Goal: Task Accomplishment & Management: Use online tool/utility

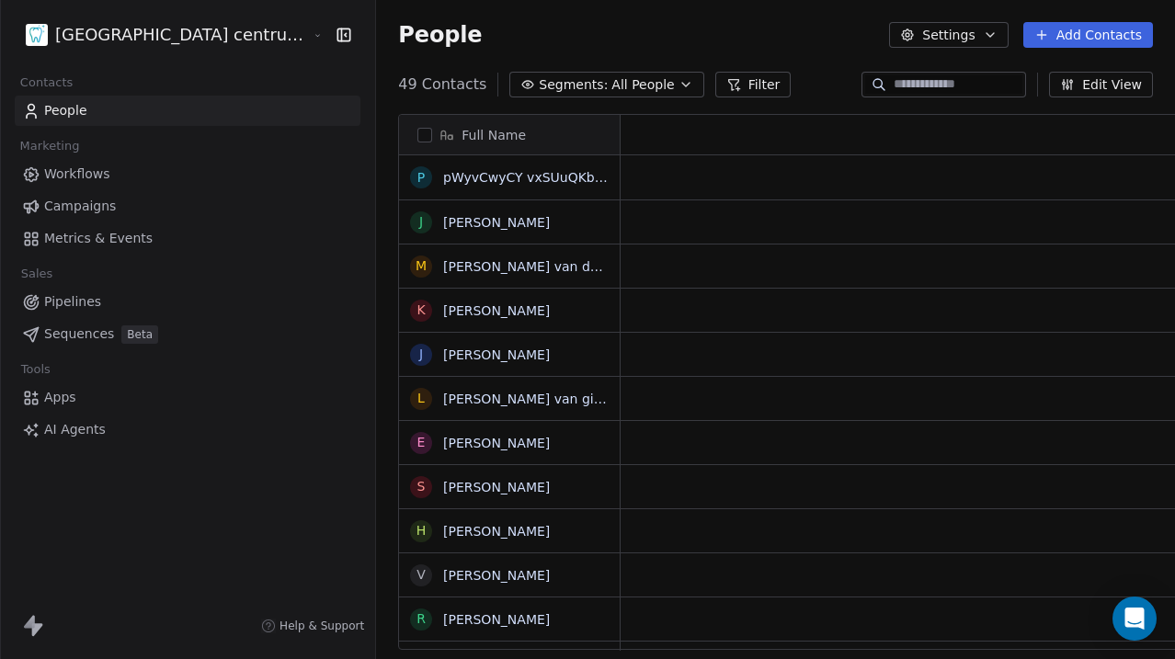
scroll to position [580, 865]
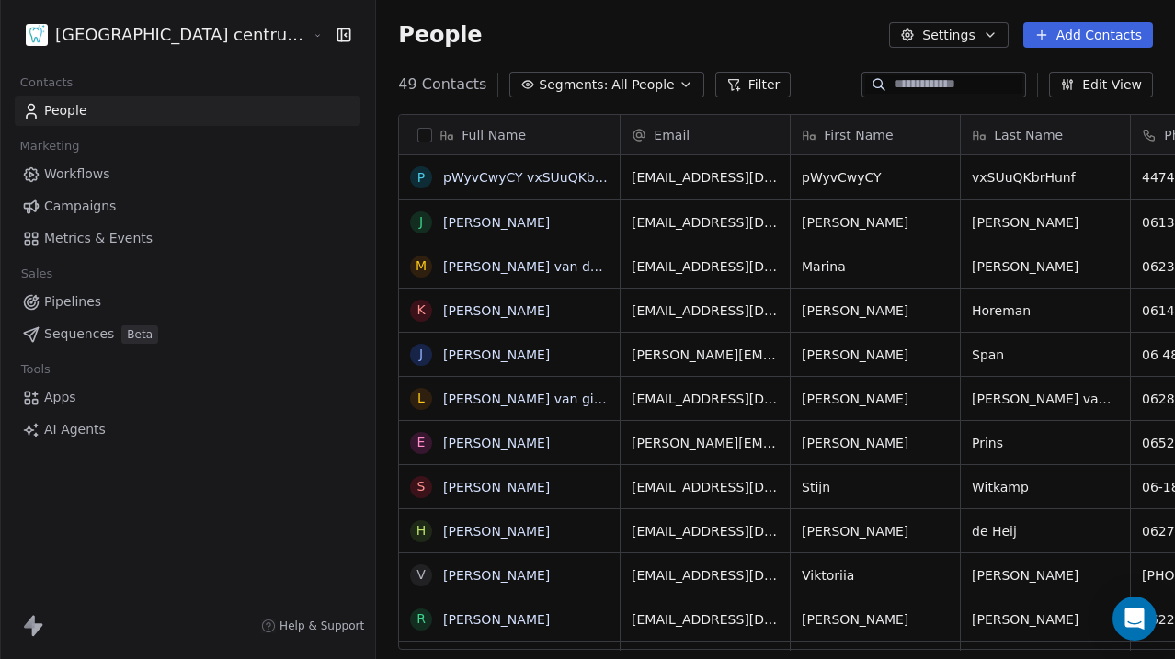
click at [191, 47] on html "Tandheelkundig centrum Sassembourg Contacts People Marketing Workflows Campaign…" at bounding box center [587, 329] width 1175 height 659
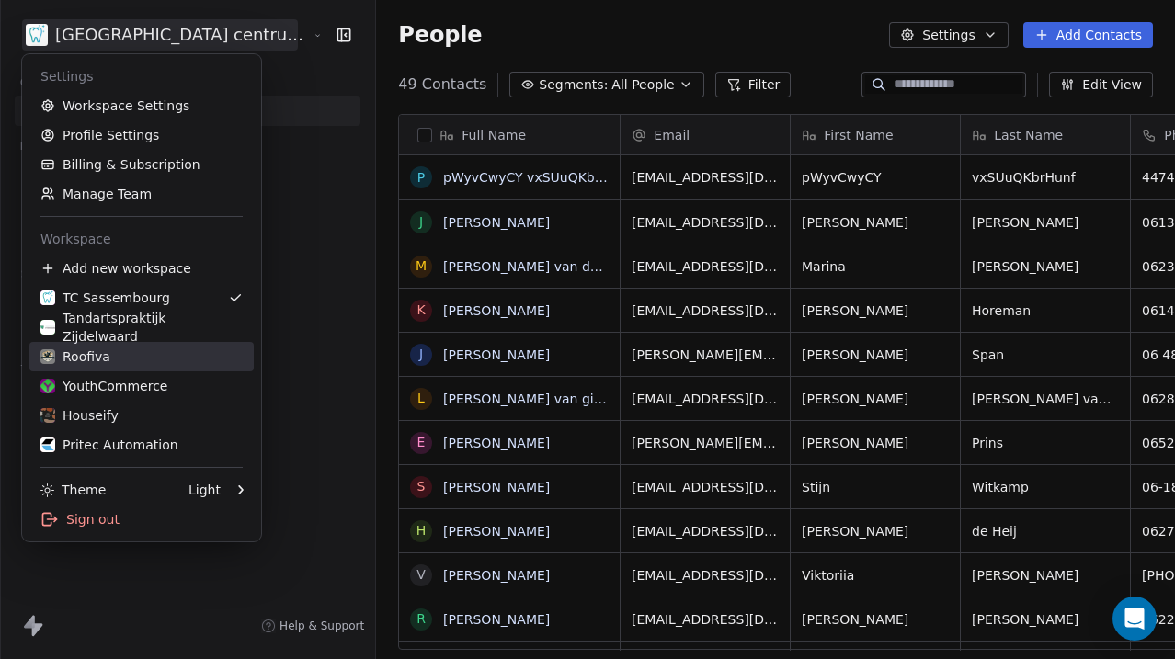
click at [138, 356] on div "Roofiva" at bounding box center [141, 356] width 202 height 18
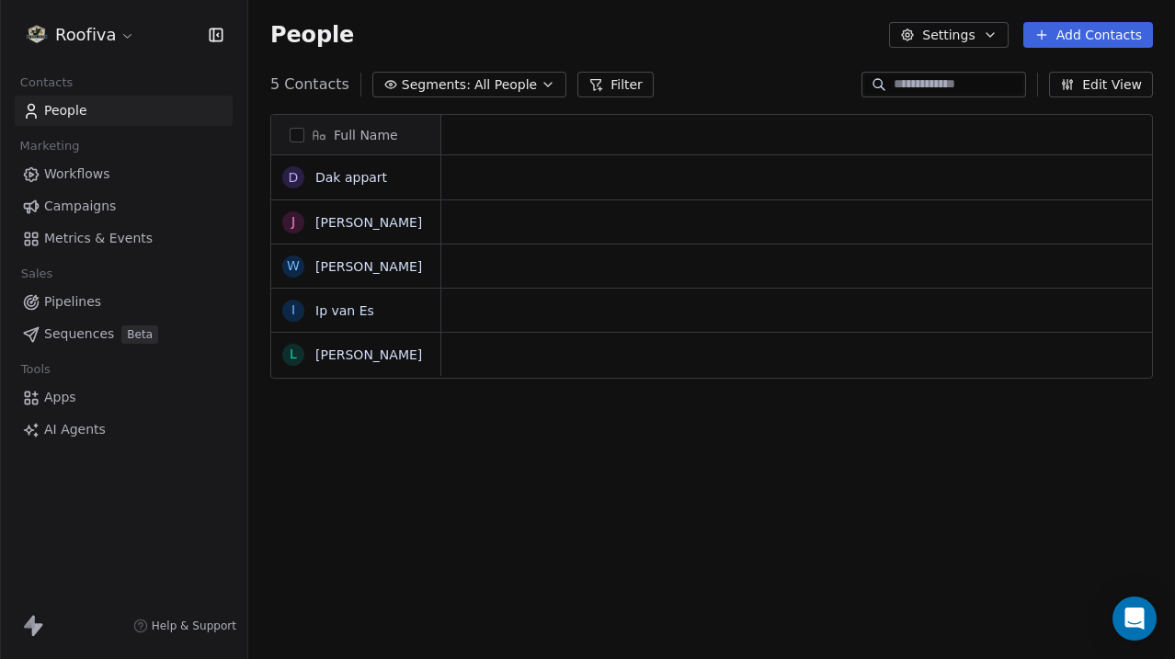
scroll to position [580, 927]
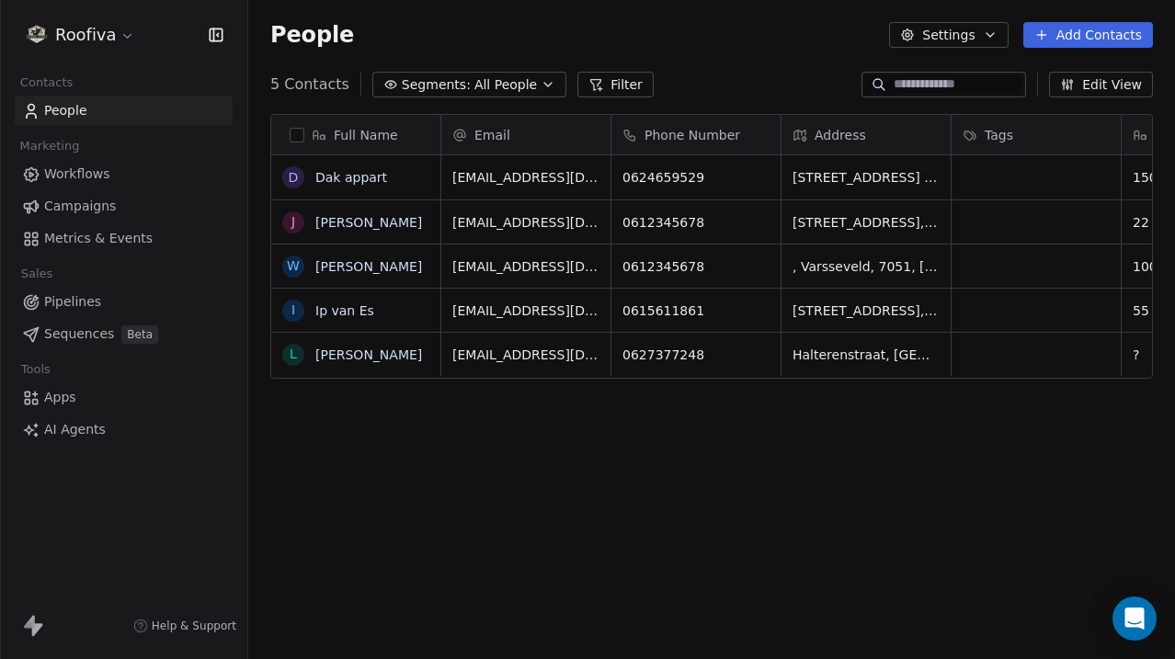
click at [99, 430] on span "AI Agents" at bounding box center [75, 429] width 62 height 19
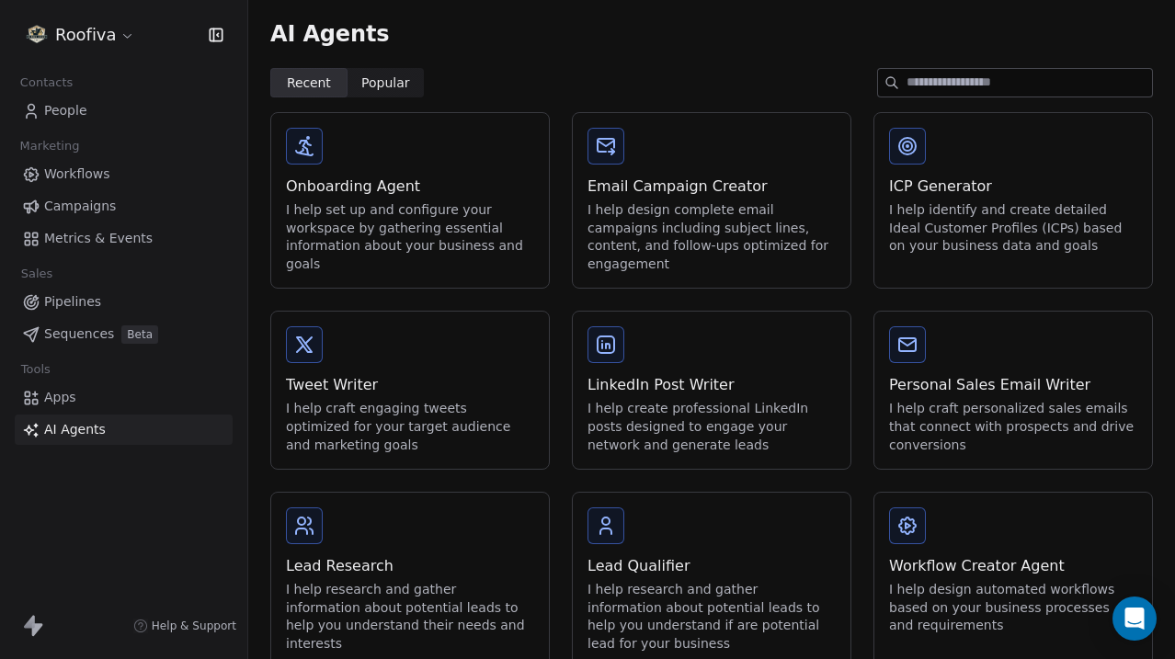
click at [100, 394] on link "Apps" at bounding box center [124, 397] width 218 height 30
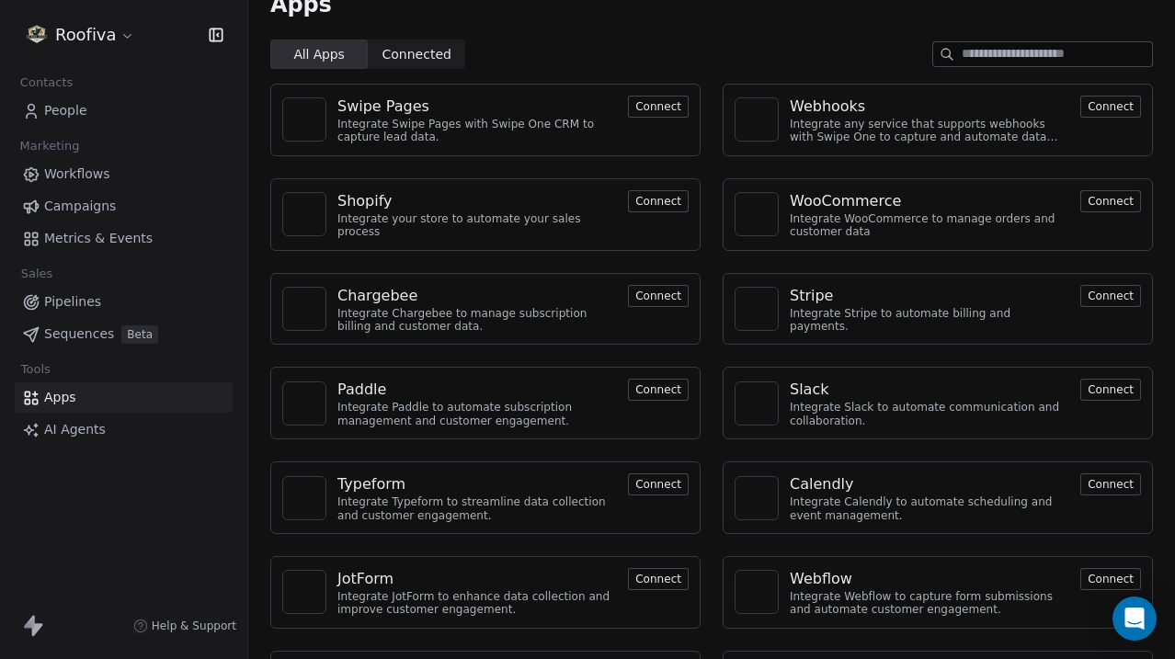
scroll to position [33, 0]
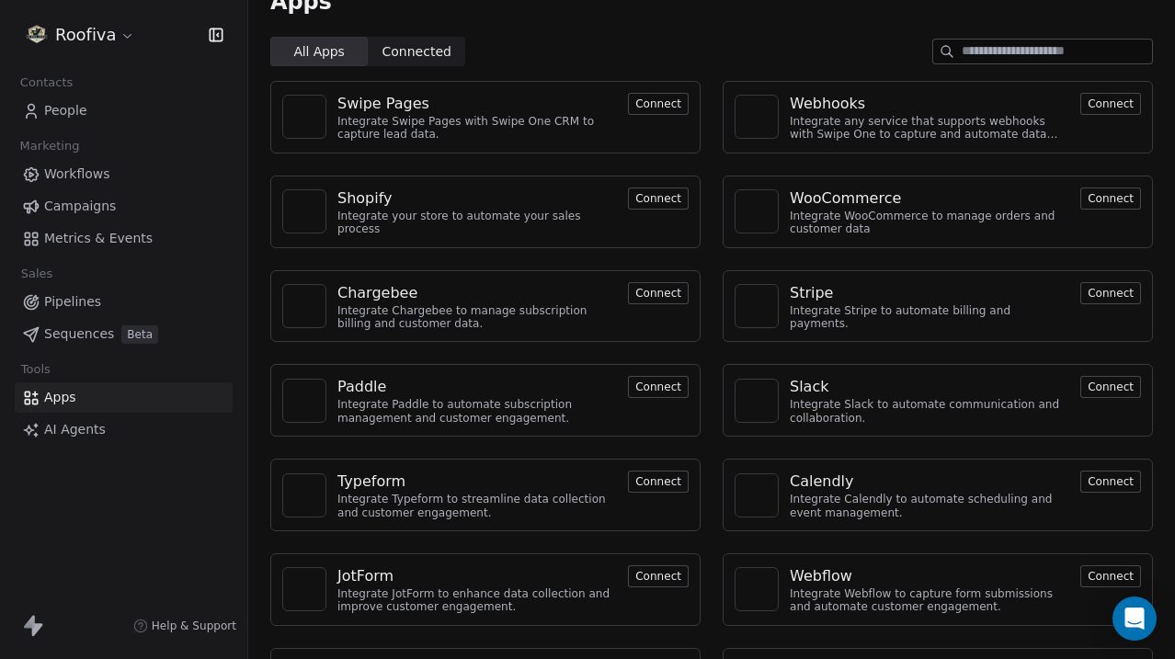
click at [1110, 112] on button "Connect" at bounding box center [1110, 104] width 61 height 22
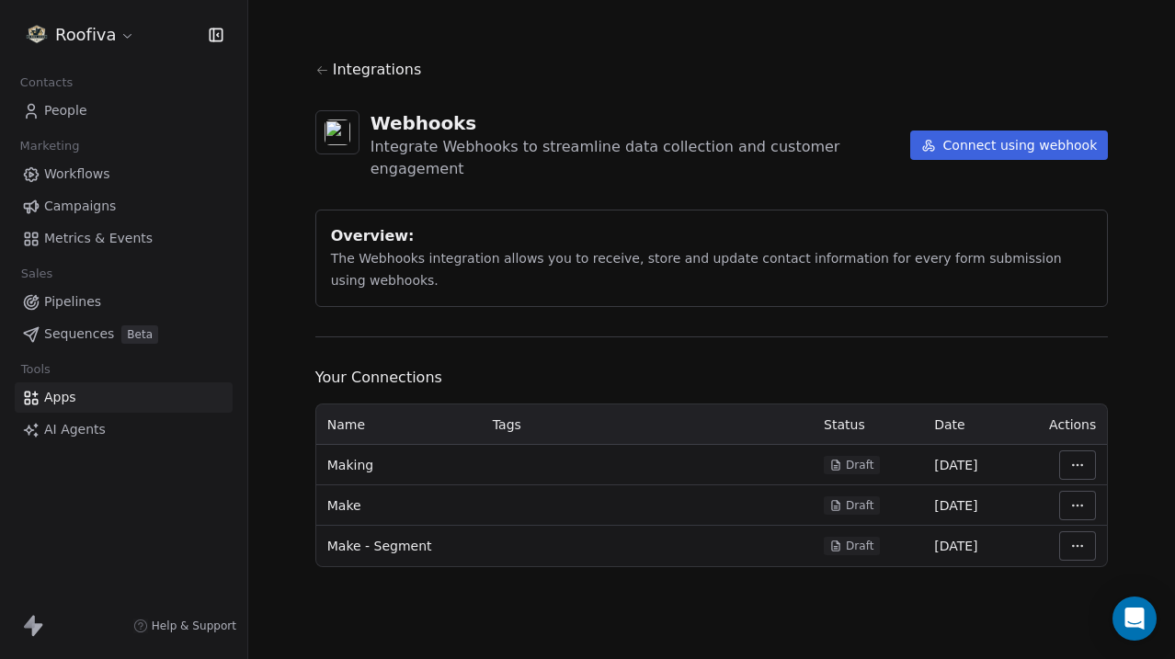
click at [116, 212] on link "Campaigns" at bounding box center [124, 206] width 218 height 30
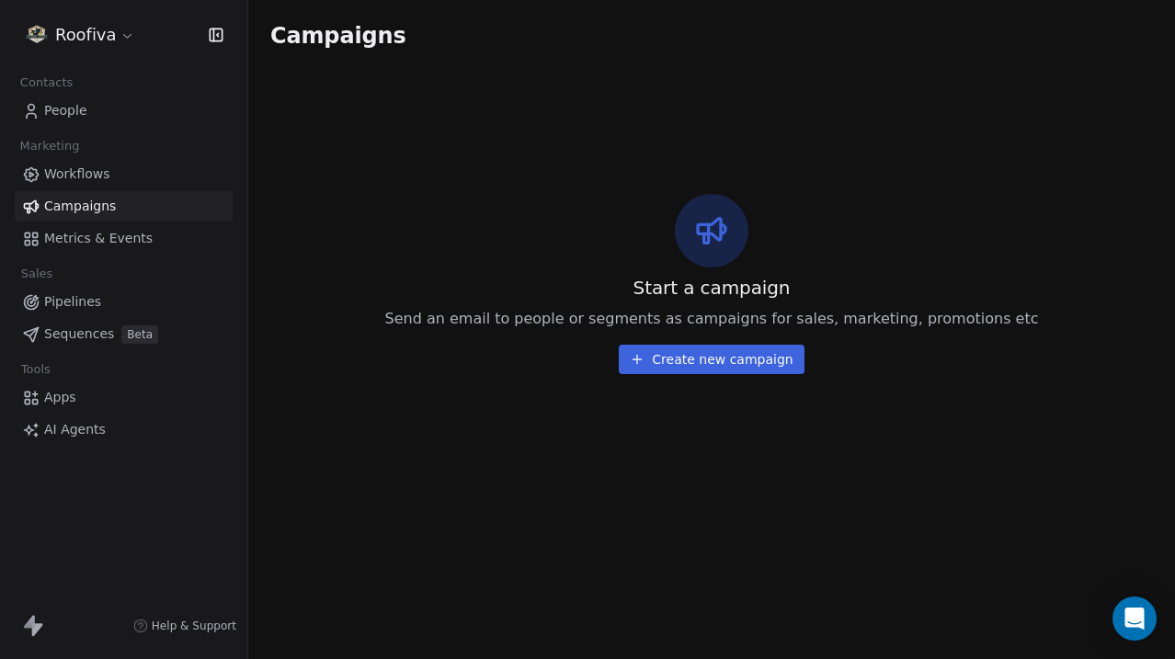
click at [107, 157] on div "Marketing" at bounding box center [124, 146] width 218 height 26
click at [109, 170] on link "Workflows" at bounding box center [124, 174] width 218 height 30
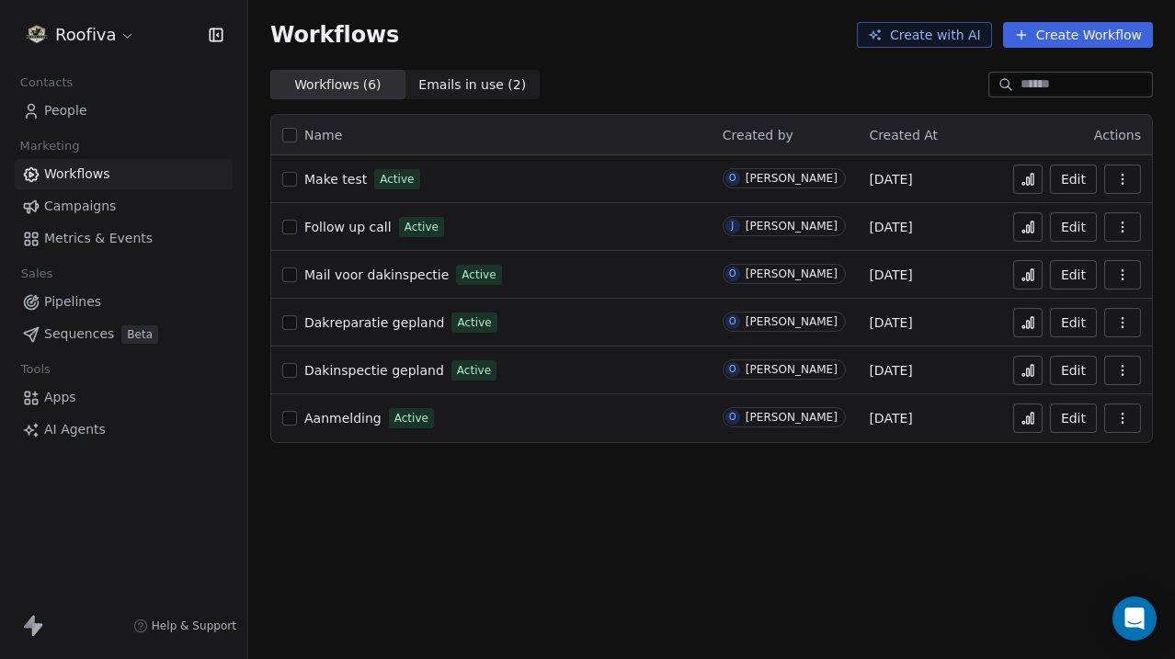
click at [148, 238] on link "Metrics & Events" at bounding box center [124, 238] width 218 height 30
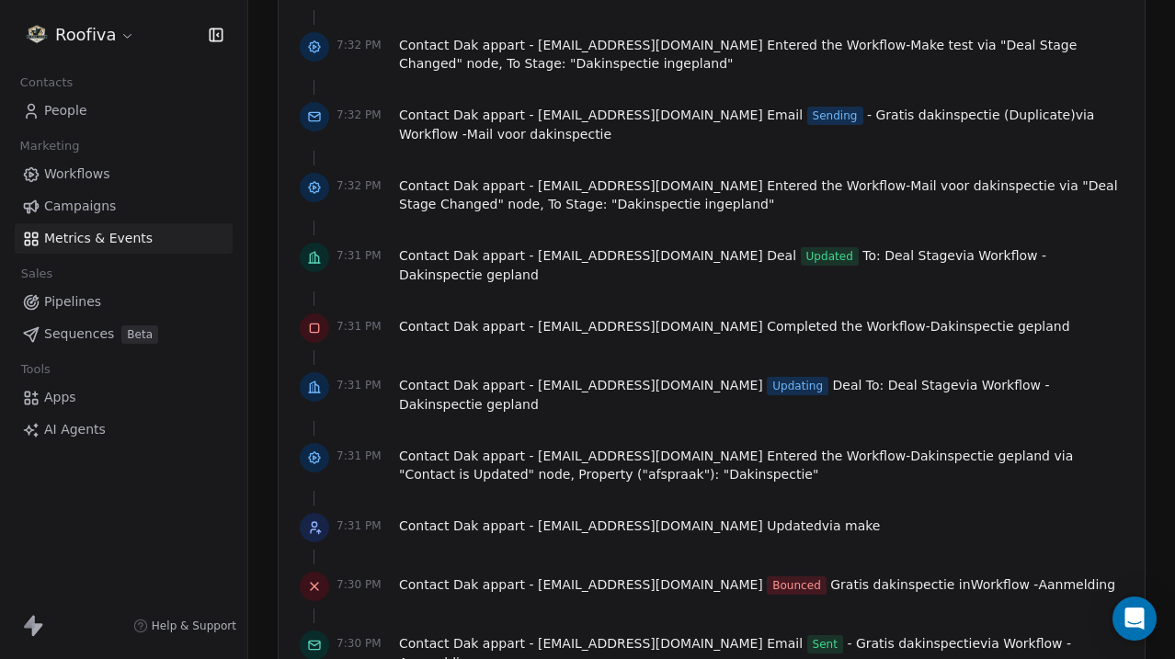
scroll to position [1596, 0]
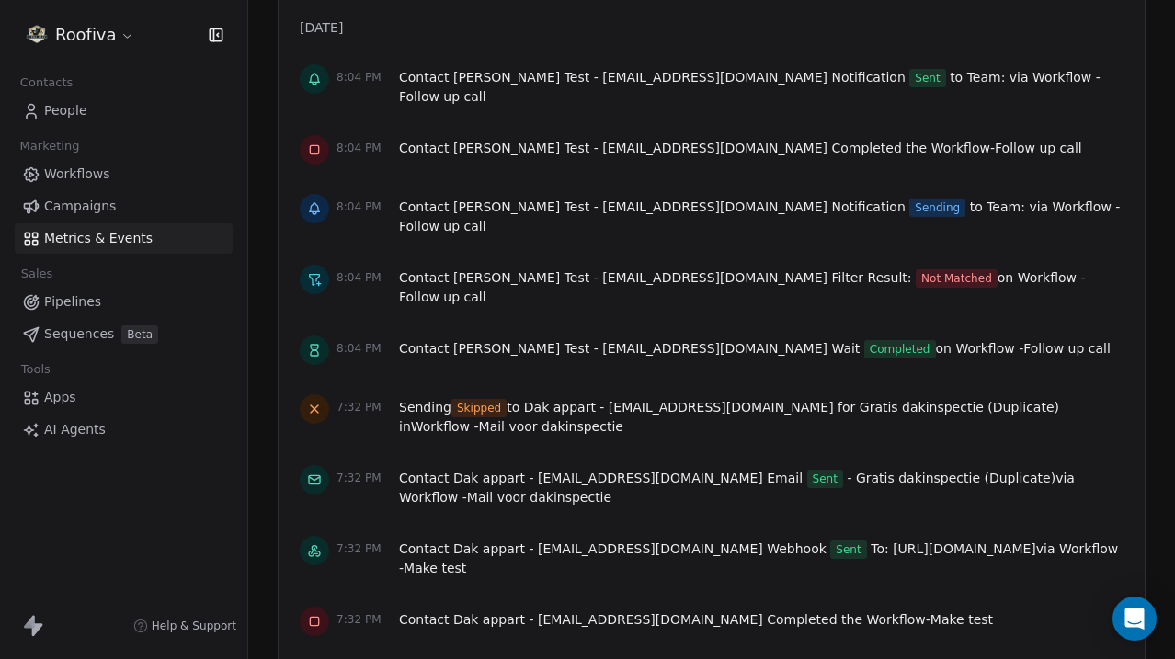
click at [113, 400] on link "Apps" at bounding box center [124, 397] width 218 height 30
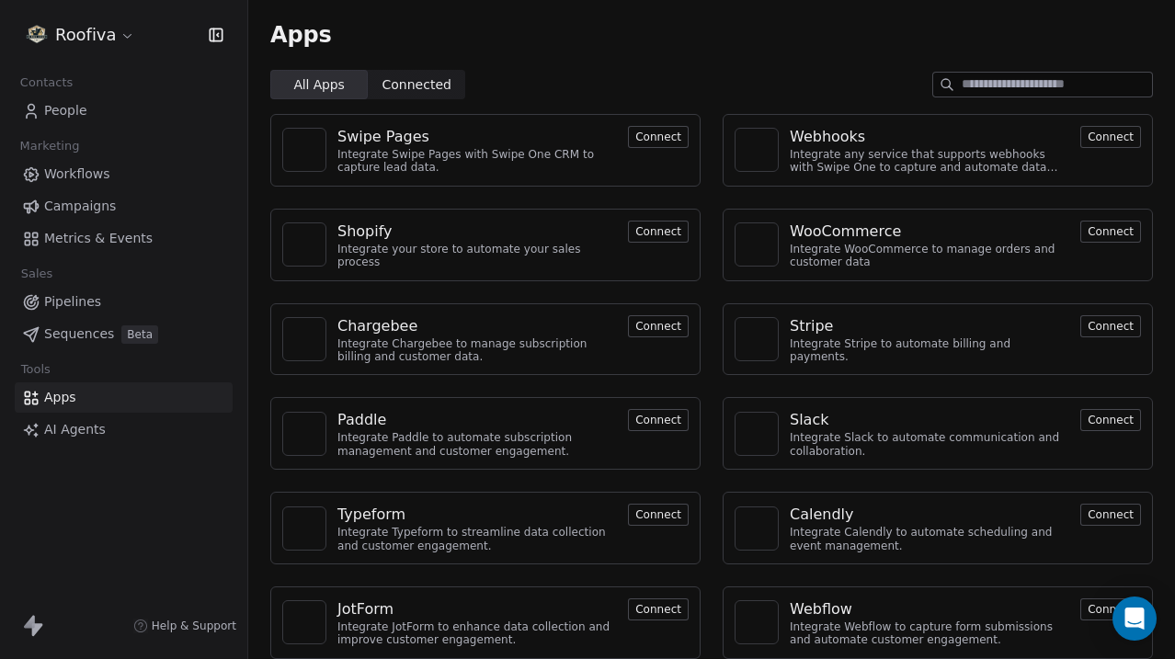
click at [1122, 140] on button "Connect" at bounding box center [1110, 137] width 61 height 22
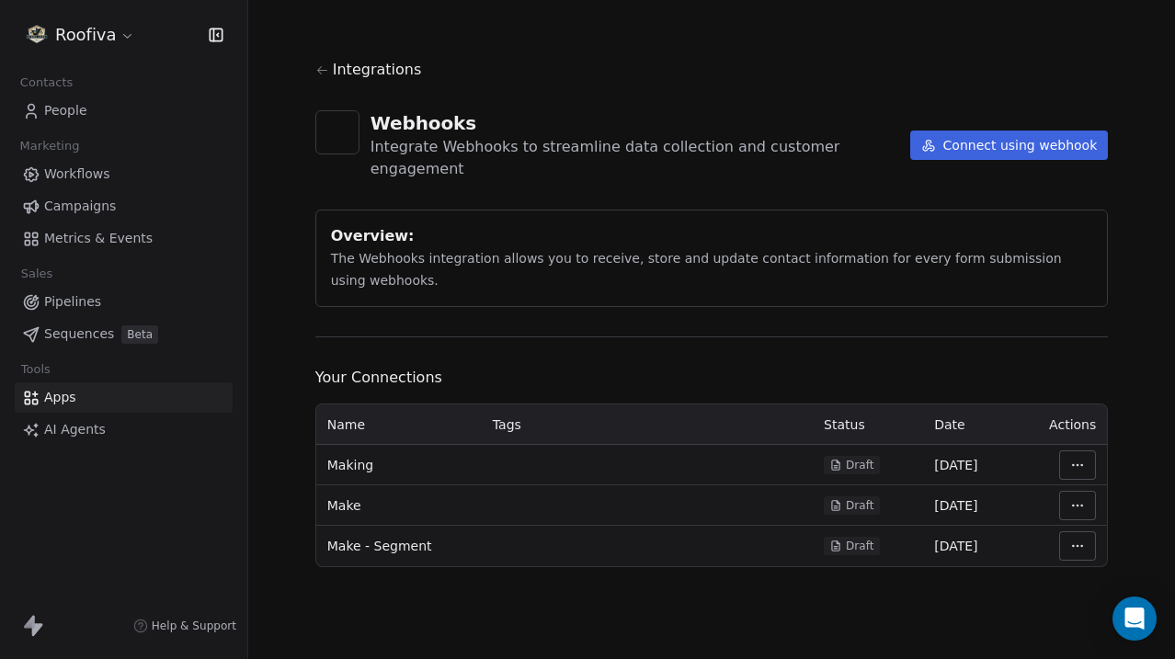
click at [842, 458] on div "Draft" at bounding box center [851, 465] width 44 height 15
click at [1082, 446] on html "Roofiva Contacts People Marketing Workflows Campaigns Metrics & Events Sales Pi…" at bounding box center [587, 329] width 1175 height 659
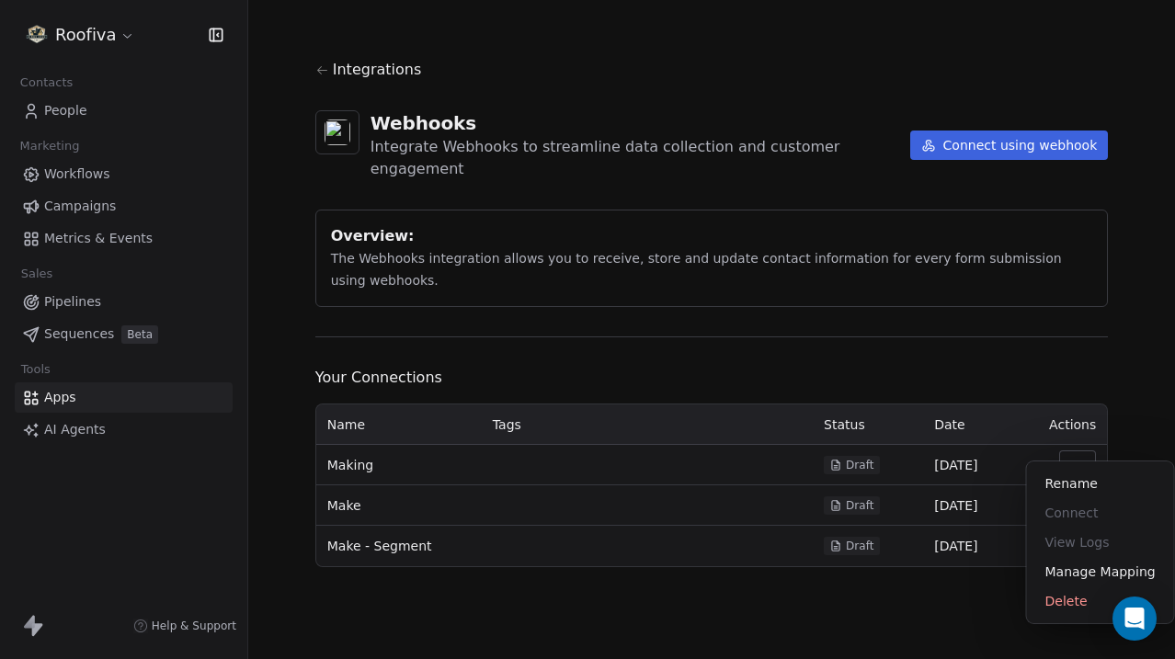
click at [1067, 442] on html "Roofiva Contacts People Marketing Workflows Campaigns Metrics & Events Sales Pi…" at bounding box center [587, 329] width 1175 height 659
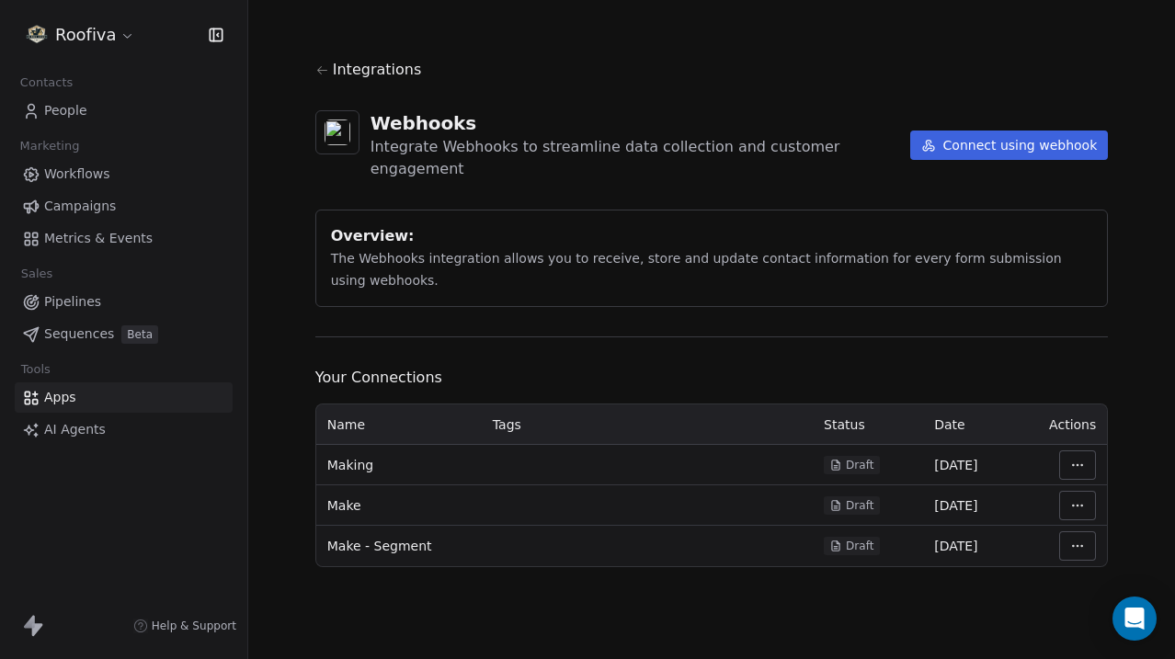
click at [1082, 434] on html "Roofiva Contacts People Marketing Workflows Campaigns Metrics & Events Sales Pi…" at bounding box center [587, 329] width 1175 height 659
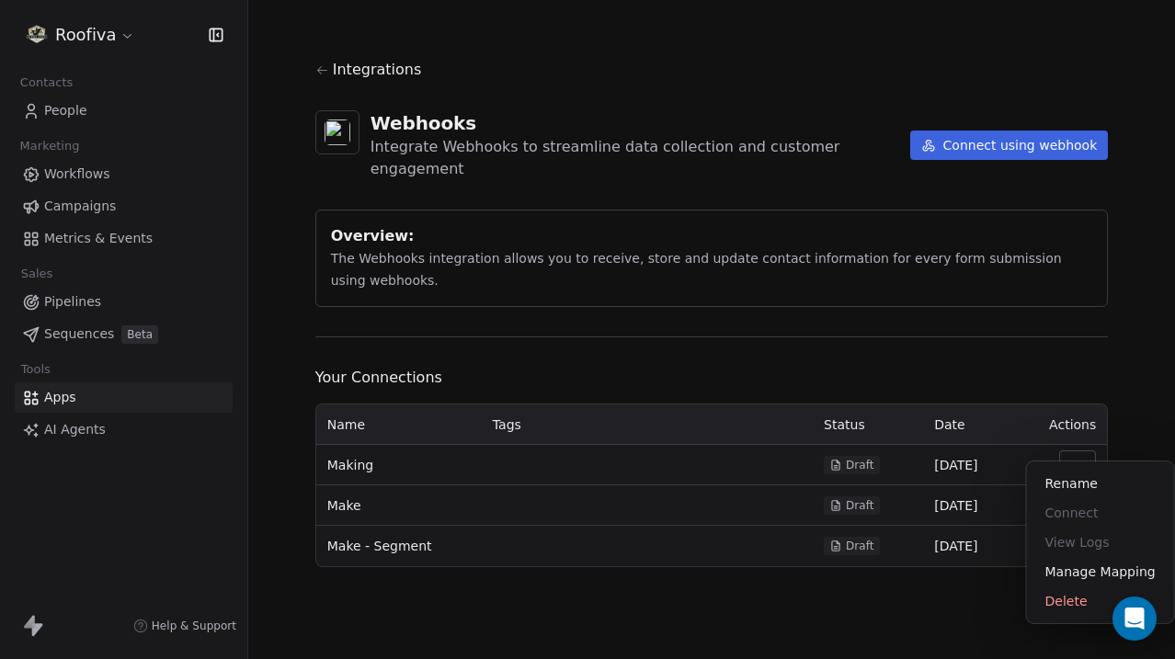
click at [932, 475] on html "Roofiva Contacts People Marketing Workflows Campaigns Metrics & Events Sales Pi…" at bounding box center [587, 329] width 1175 height 659
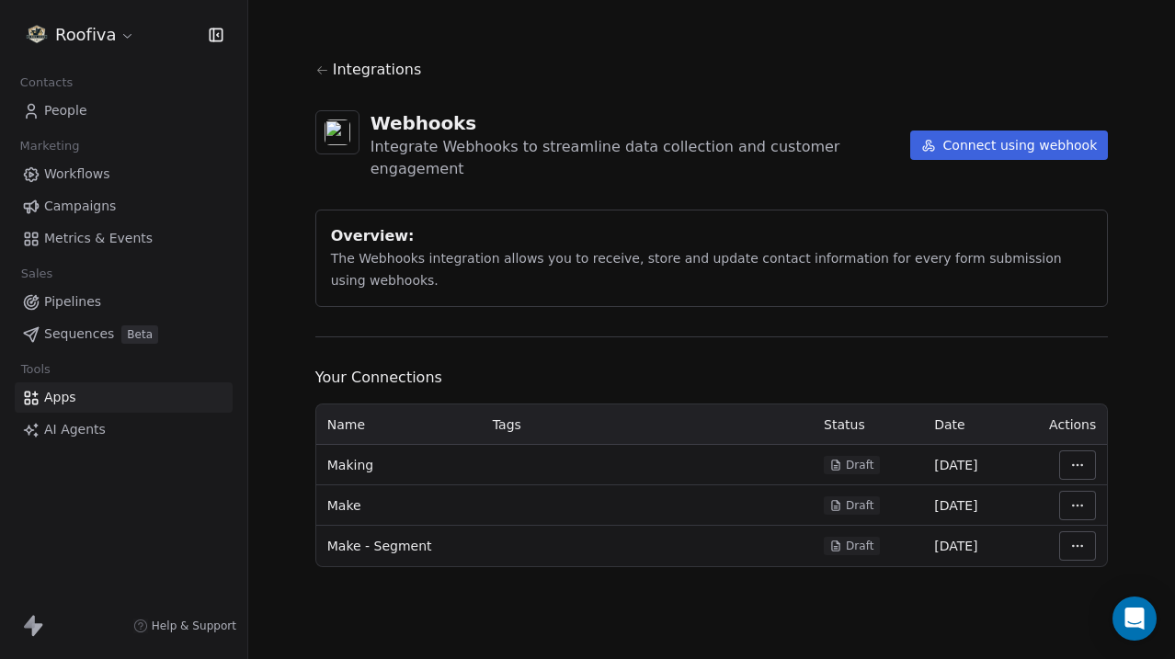
click at [1075, 530] on html "Roofiva Contacts People Marketing Workflows Campaigns Metrics & Events Sales Pi…" at bounding box center [587, 329] width 1175 height 659
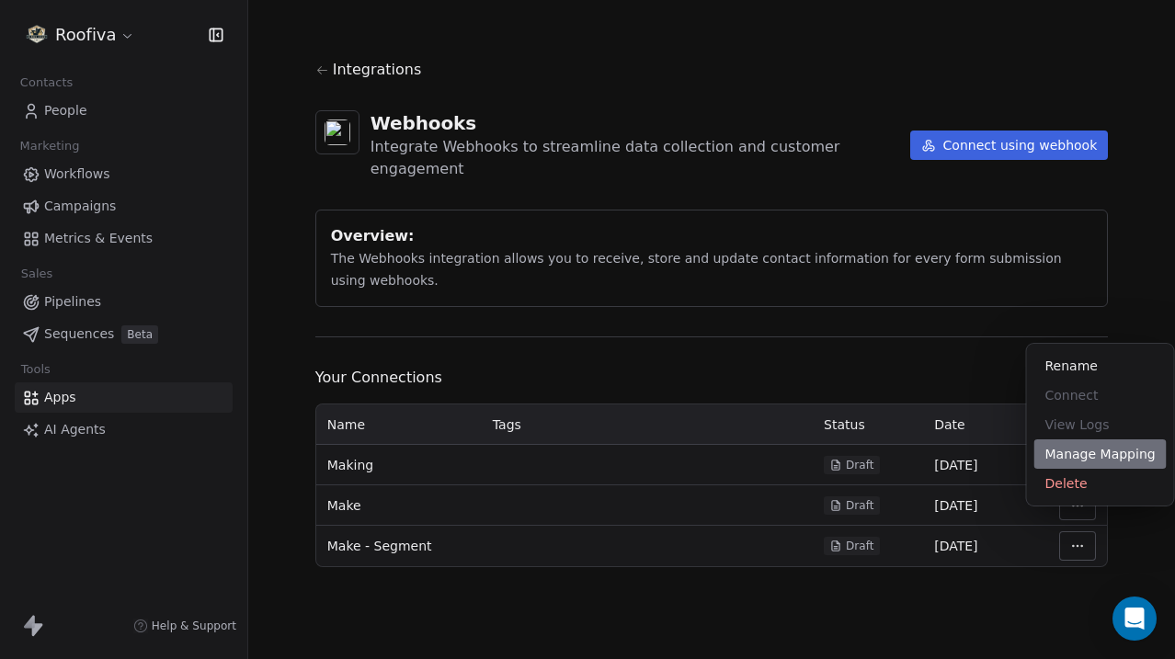
click at [1102, 456] on div "Manage Mapping" at bounding box center [1100, 453] width 132 height 29
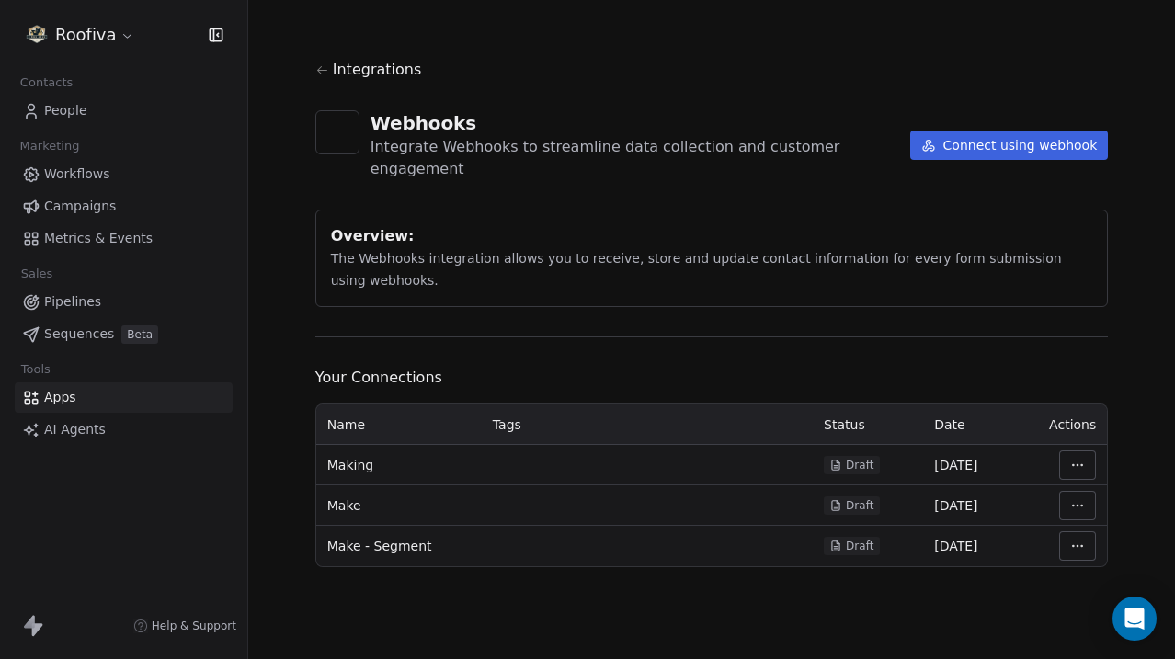
click at [826, 294] on div "Integrations Webhooks Integrate Webhooks to streamline data collection and cust…" at bounding box center [711, 313] width 793 height 508
click at [972, 142] on button "Connect using webhook" at bounding box center [1009, 145] width 199 height 29
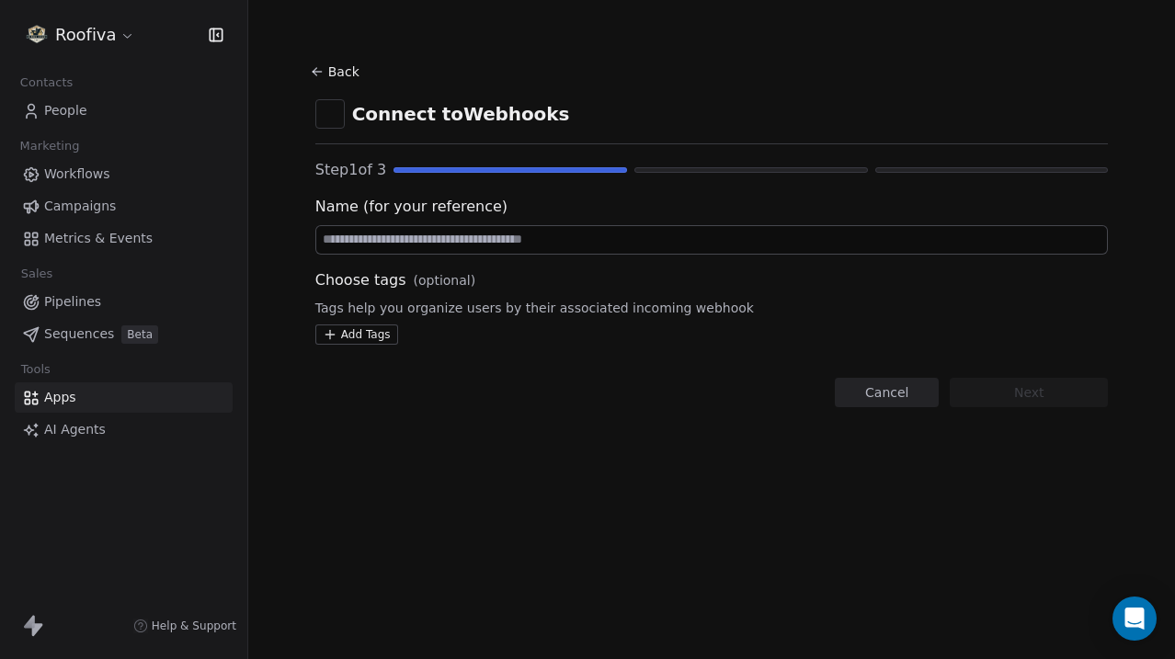
click at [578, 243] on input at bounding box center [712, 240] width 792 height 28
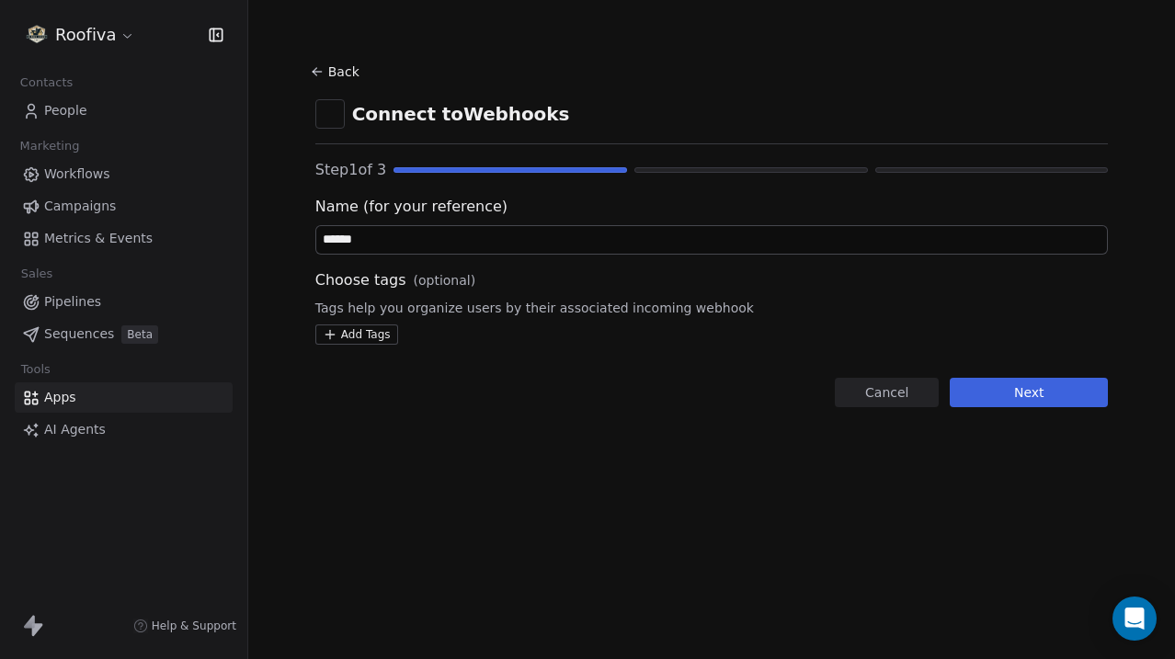
type input "******"
click at [1093, 404] on button "Next" at bounding box center [1029, 392] width 158 height 29
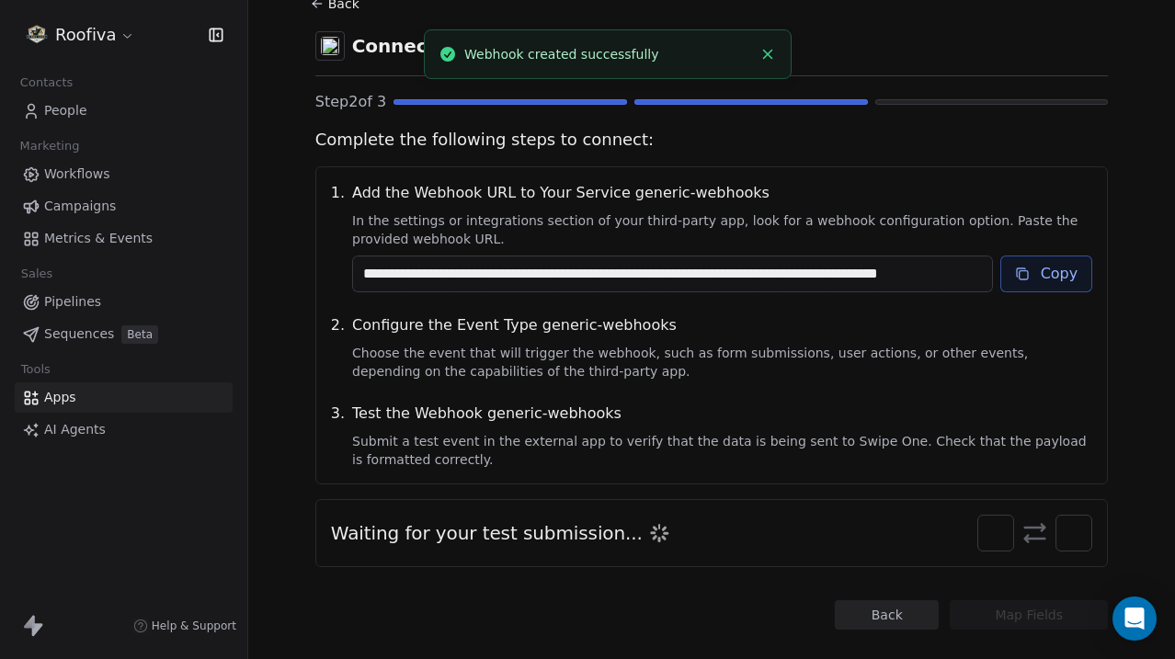
scroll to position [86, 0]
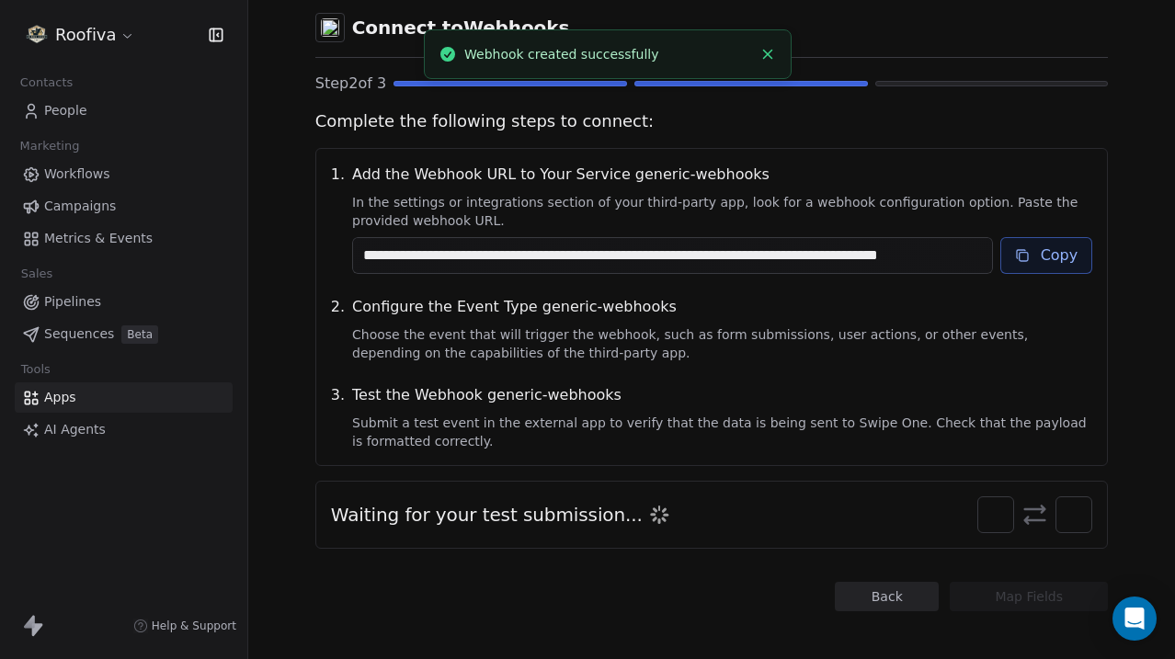
click at [1017, 268] on button "Copy" at bounding box center [1046, 255] width 93 height 37
click at [1169, 347] on div "**********" at bounding box center [711, 329] width 927 height 659
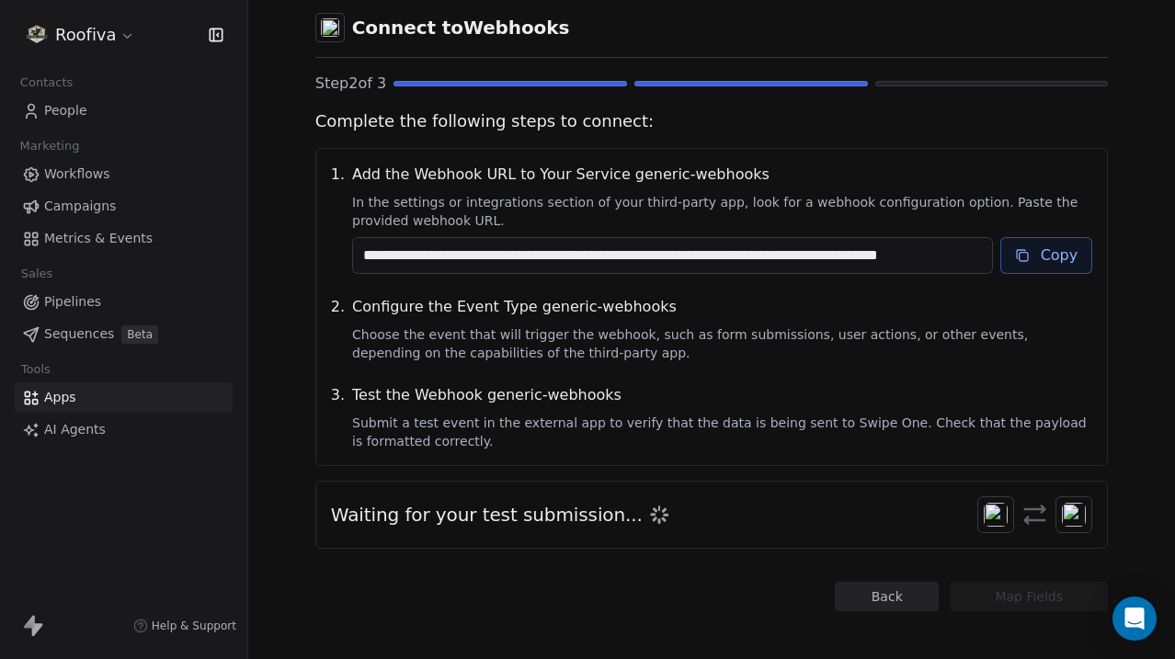
click at [150, 159] on link "Workflows" at bounding box center [124, 174] width 218 height 30
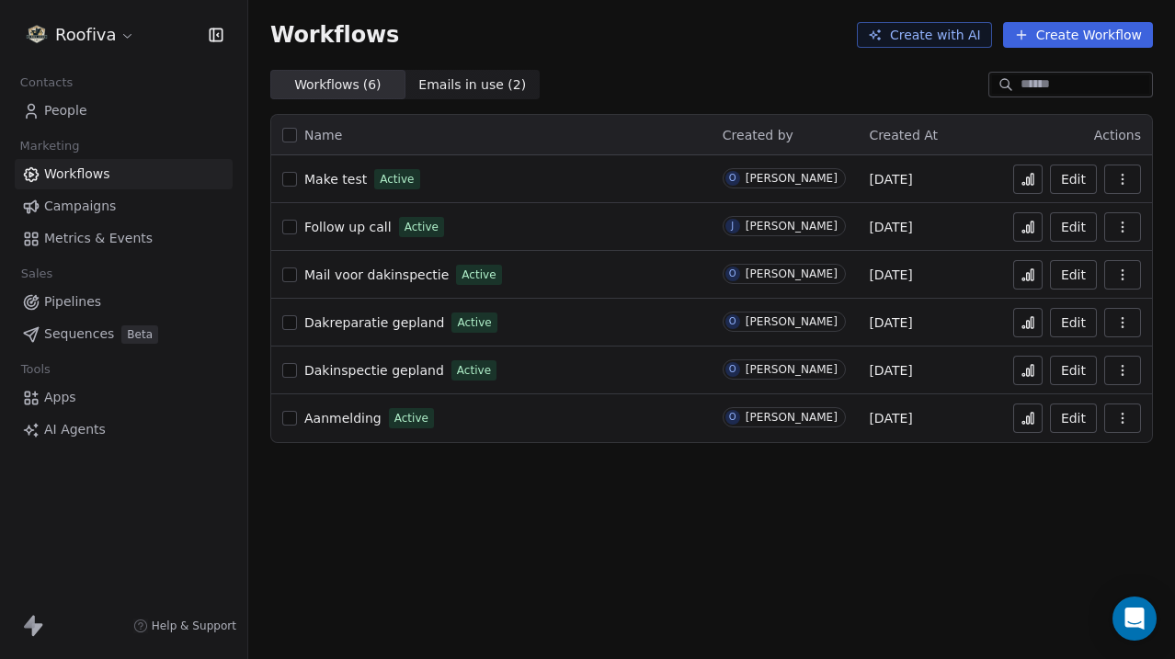
click at [1129, 187] on button "button" at bounding box center [1122, 179] width 37 height 29
click at [1080, 247] on span "Duplicate" at bounding box center [1076, 253] width 62 height 18
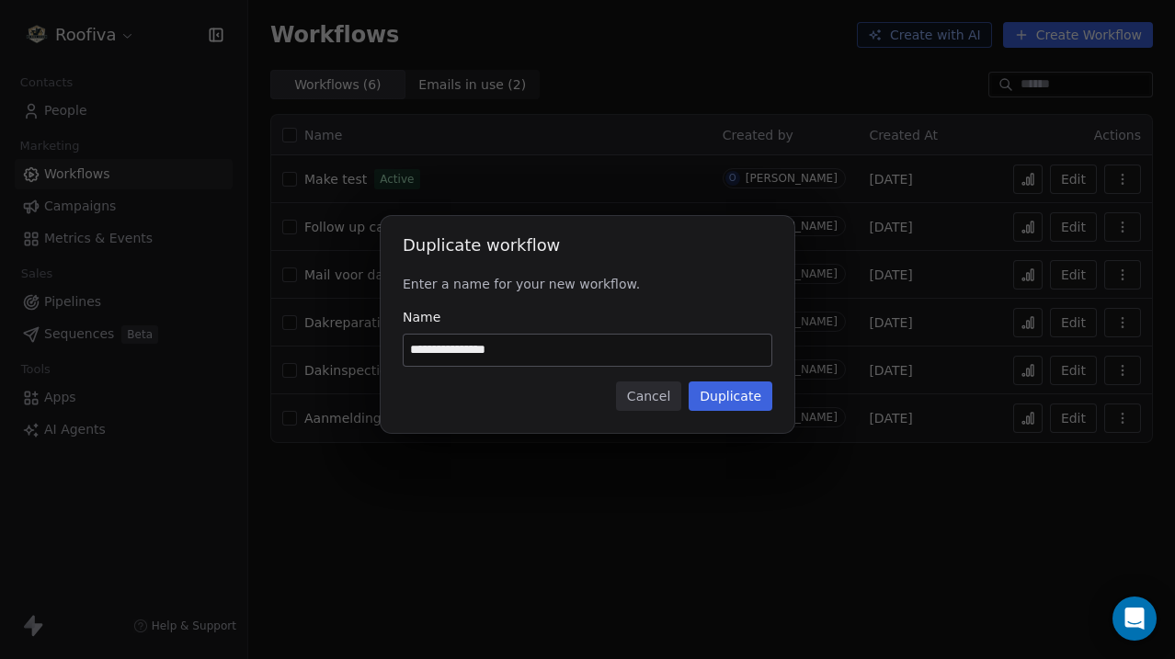
drag, startPoint x: 531, startPoint y: 342, endPoint x: 447, endPoint y: 347, distance: 84.8
click at [447, 347] on input "**********" at bounding box center [588, 350] width 368 height 31
type input "******"
click at [745, 392] on button "Duplicate" at bounding box center [731, 396] width 84 height 29
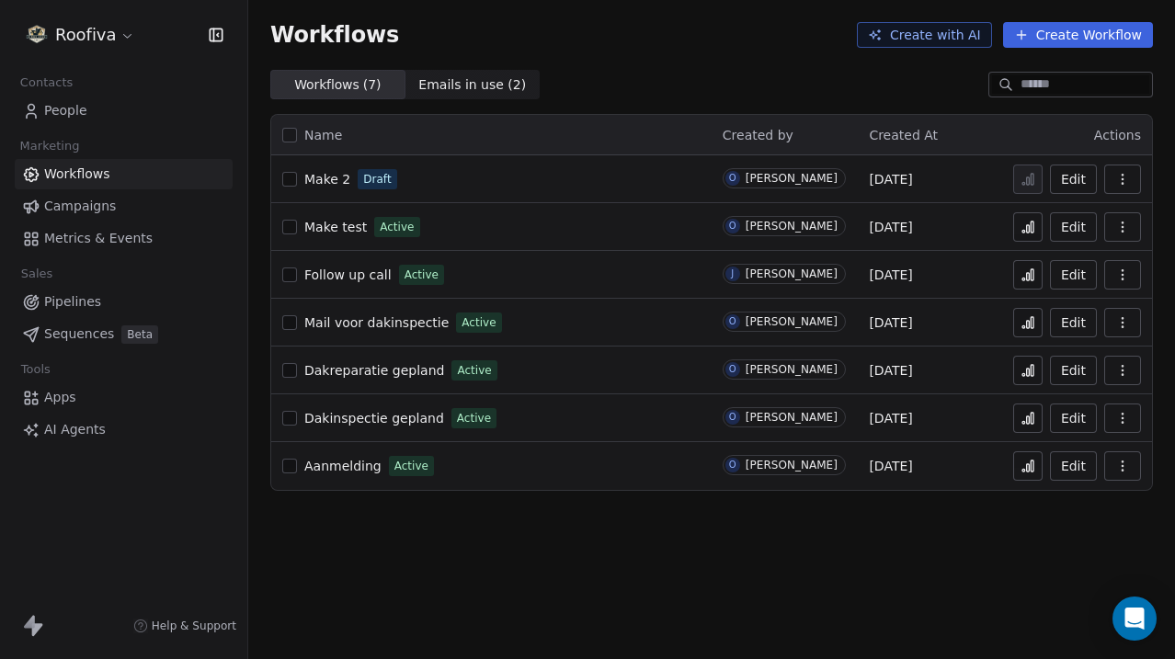
click at [429, 182] on div "Make 2 Draft" at bounding box center [491, 179] width 418 height 26
click at [335, 184] on span "Make 2" at bounding box center [327, 179] width 46 height 15
click at [123, 237] on span "Metrics & Events" at bounding box center [98, 238] width 108 height 19
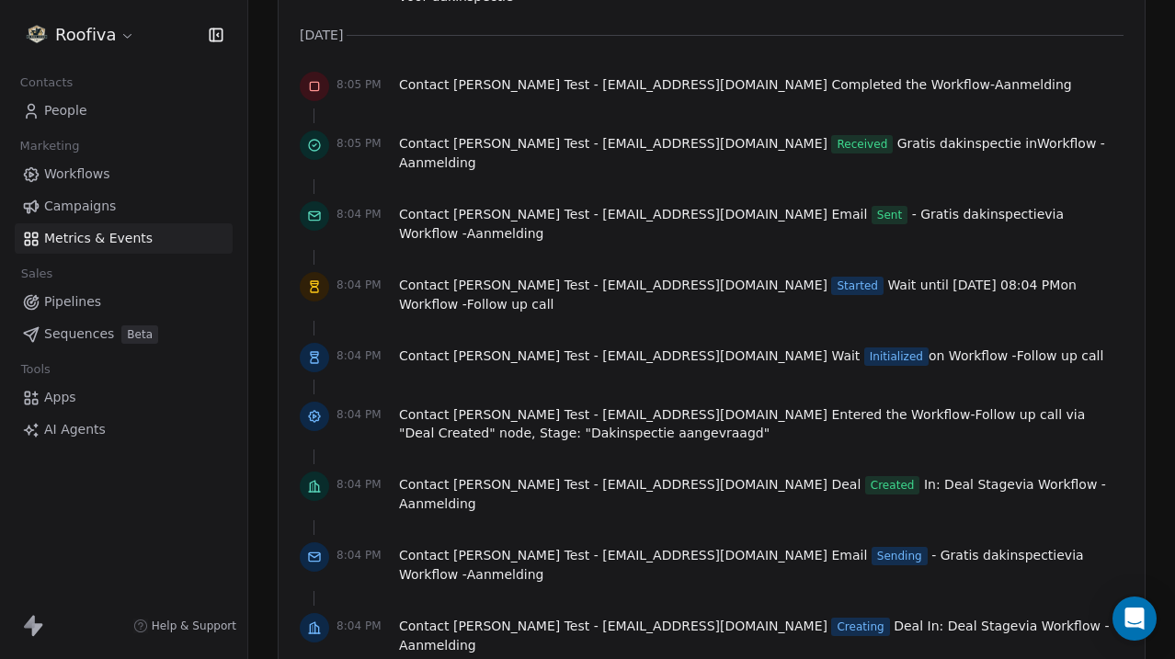
scroll to position [4002, 0]
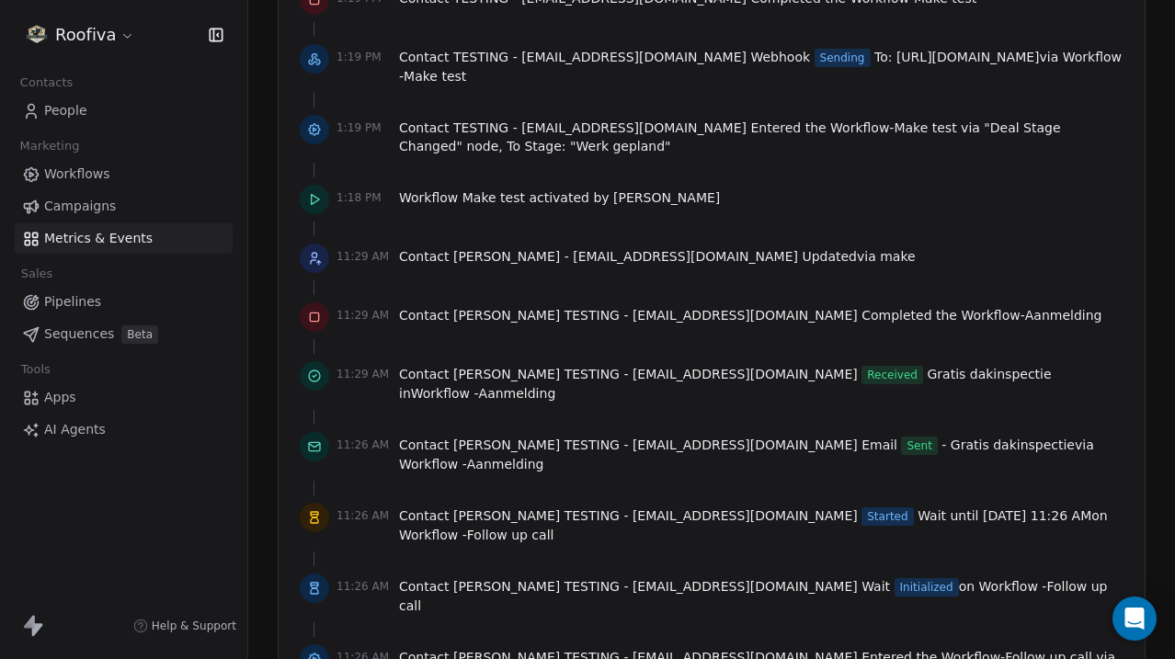
scroll to position [7238, 0]
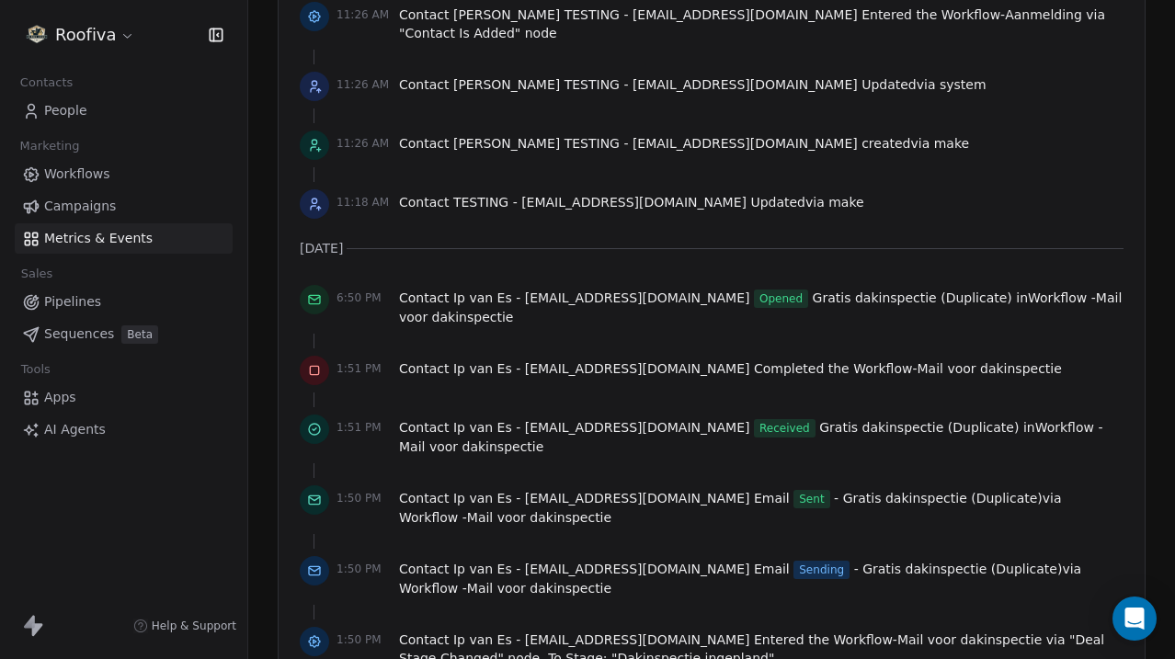
scroll to position [8080, 0]
